Goal: Check status

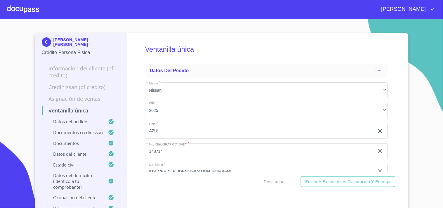
scroll to position [2206, 0]
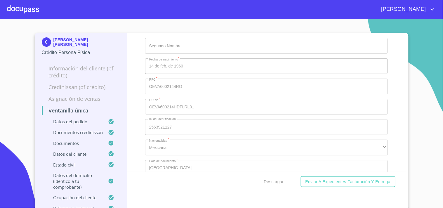
click at [359, 199] on div "Ventanilla única Datos del pedido Marca   * Nissan ​ Año 2025 ​ Color   * AZUL …" at bounding box center [266, 121] width 278 height 177
click at [43, 41] on img at bounding box center [48, 41] width 12 height 9
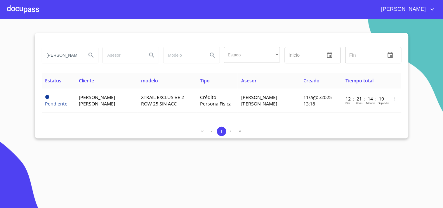
drag, startPoint x: 47, startPoint y: 54, endPoint x: 101, endPoint y: 62, distance: 55.0
click at [101, 62] on div "[PERSON_NAME] Estado ​ ​ Inicio ​ Fin ​" at bounding box center [221, 55] width 364 height 21
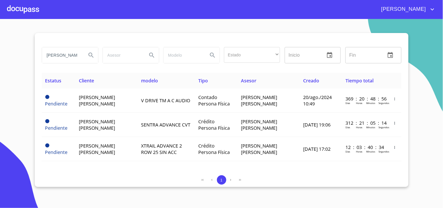
drag, startPoint x: 76, startPoint y: 57, endPoint x: 0, endPoint y: 65, distance: 76.6
click at [0, 65] on section "[PERSON_NAME] Estado ​ ​ Inicio ​ Fin ​ Estatus Cliente modelo Tipo Asesor Crea…" at bounding box center [221, 113] width 443 height 189
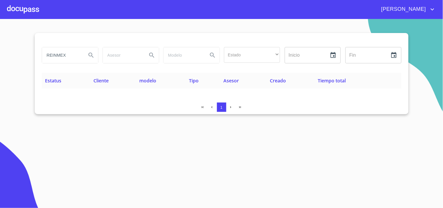
drag, startPoint x: 67, startPoint y: 55, endPoint x: 24, endPoint y: 58, distance: 43.0
click at [24, 58] on section "REINMEX Estado ​ ​ Inicio ​ Fin ​ Estatus Cliente modelo Tipo Asesor Creado Tie…" at bounding box center [221, 113] width 443 height 189
type input "R"
type input "A"
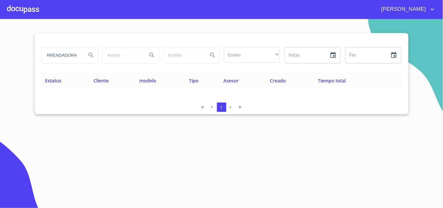
type input "ARRENDADORA"
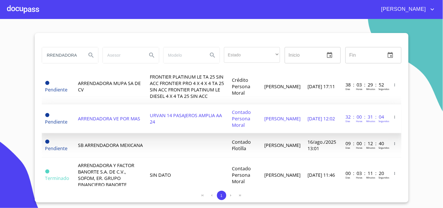
scroll to position [0, 0]
click at [182, 119] on td "URVAN 14 PASAJEROS AMPLIA AA 24" at bounding box center [188, 118] width 82 height 29
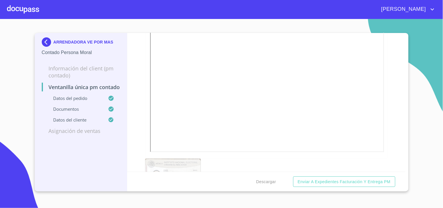
scroll to position [259, 0]
click at [48, 41] on img at bounding box center [48, 41] width 12 height 9
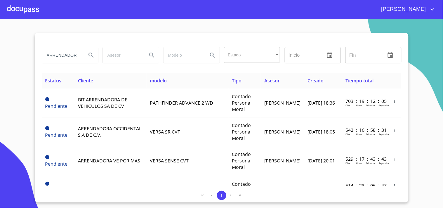
scroll to position [0, 4]
drag, startPoint x: 42, startPoint y: 53, endPoint x: 159, endPoint y: 65, distance: 117.9
click at [159, 65] on div "ARRENDADORA Estado ​ ​ Inicio ​ Fin ​" at bounding box center [221, 55] width 364 height 21
